Goal: Find specific page/section: Find specific page/section

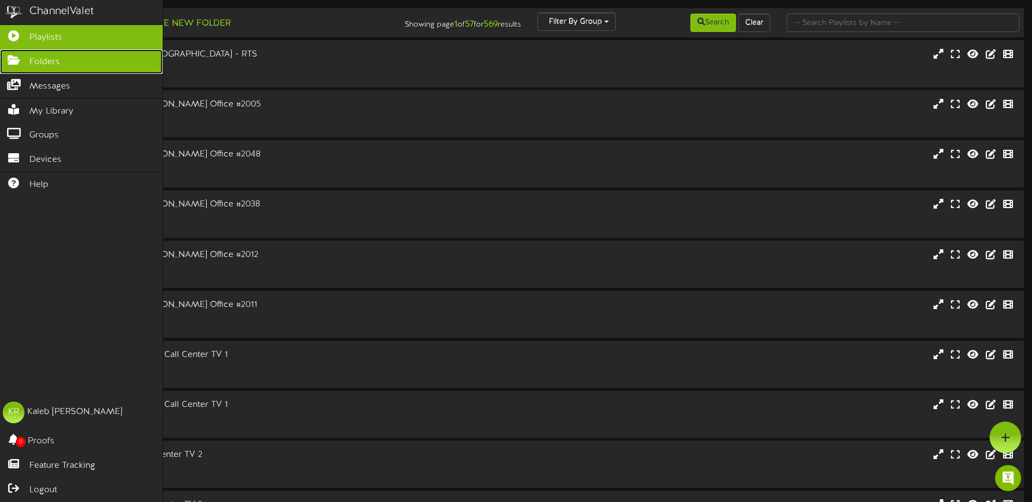
click at [19, 60] on icon at bounding box center [13, 59] width 27 height 8
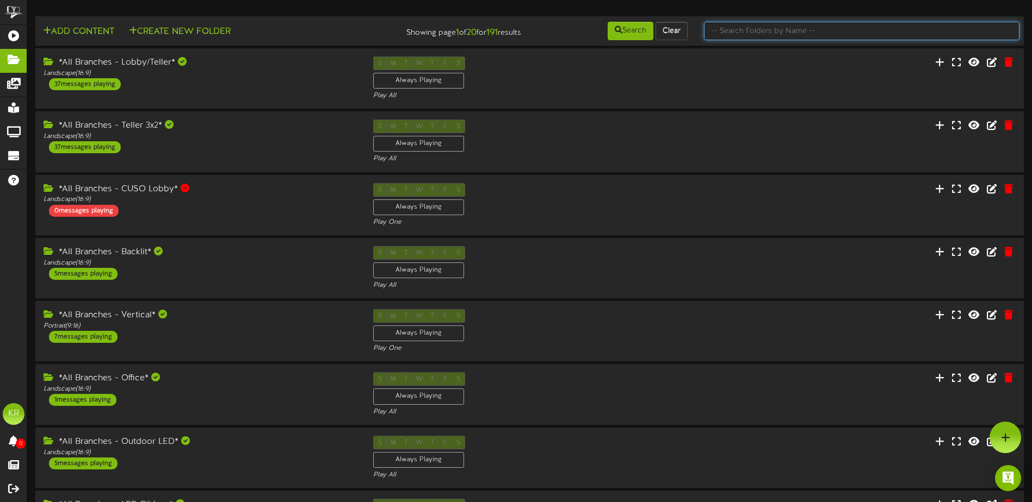
click at [777, 35] on input "text" at bounding box center [861, 31] width 315 height 18
type input "l"
type input "center"
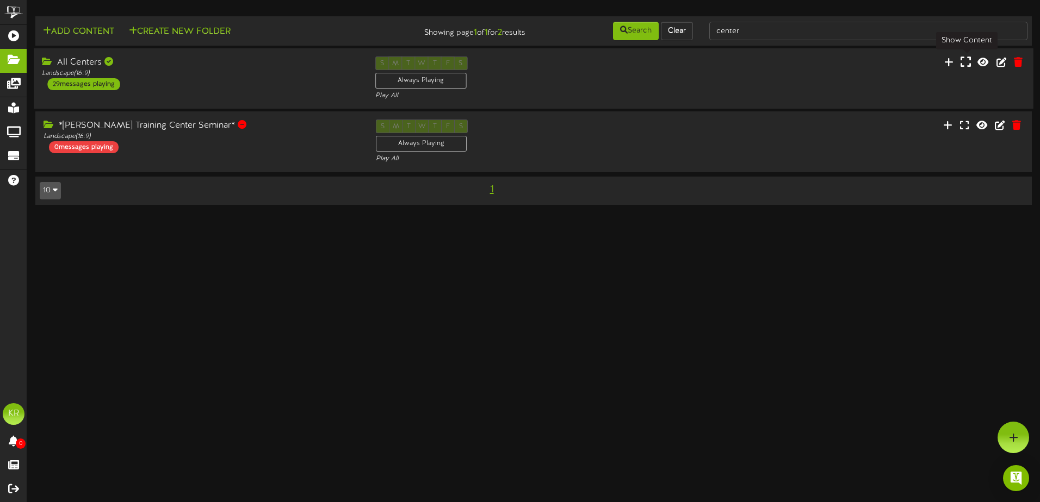
click at [969, 64] on icon at bounding box center [965, 62] width 10 height 12
